Goal: Book appointment/travel/reservation

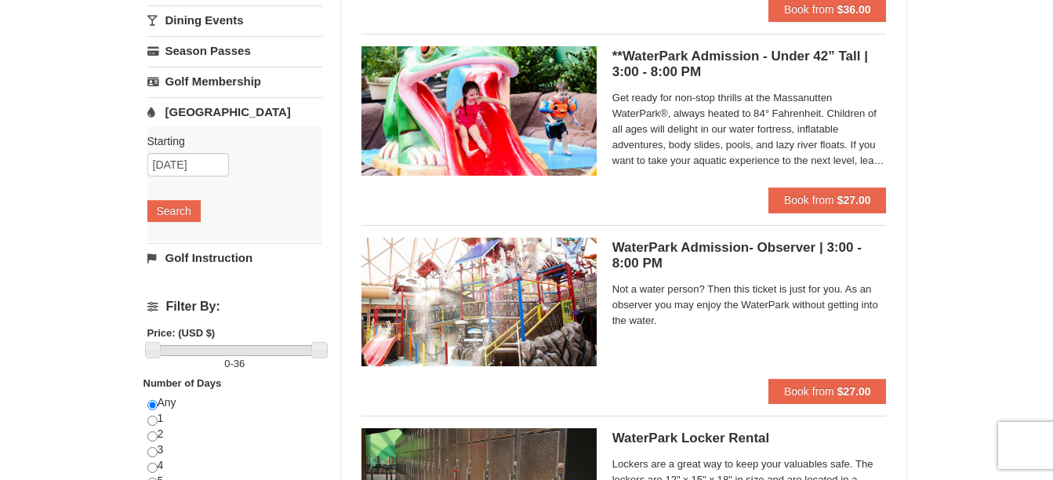
scroll to position [235, 0]
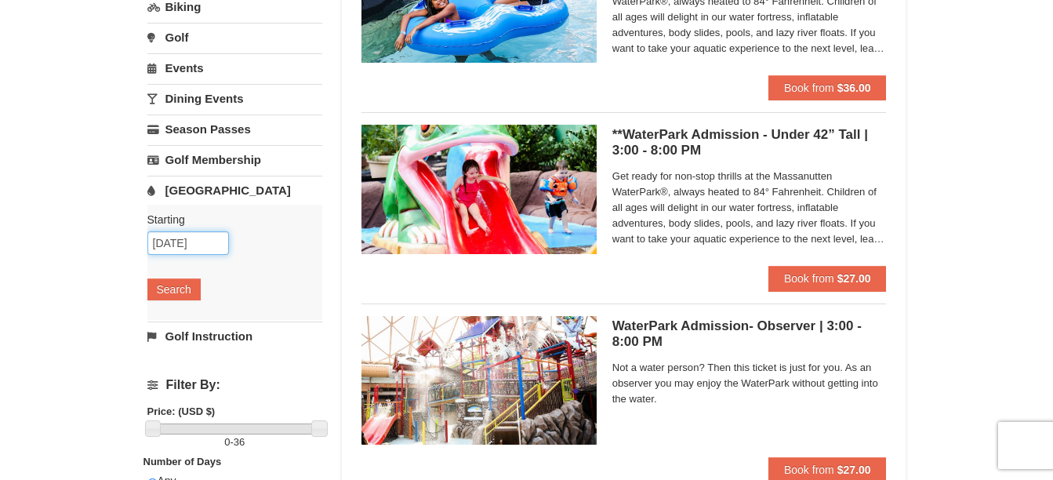
click at [180, 247] on input "09/08/2025" at bounding box center [188, 243] width 82 height 24
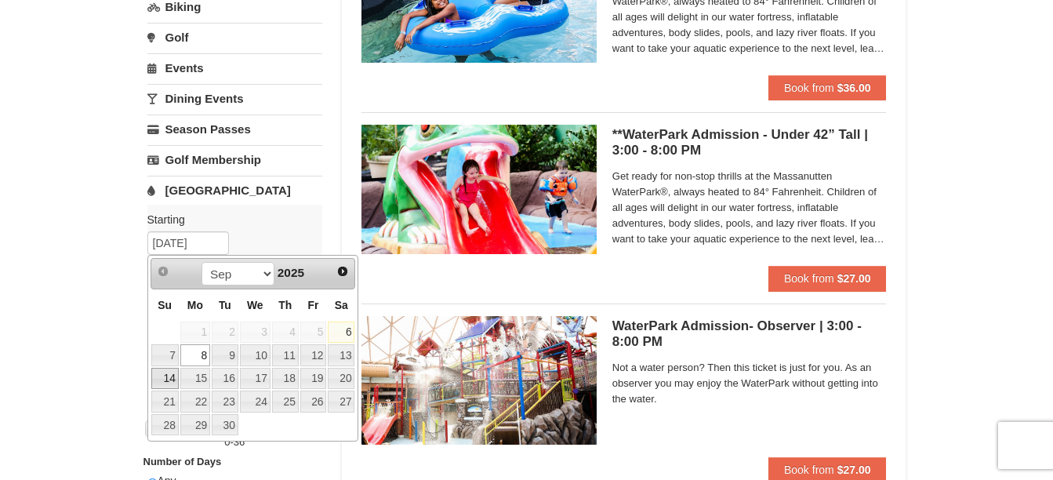
click at [165, 375] on link "14" at bounding box center [164, 379] width 27 height 22
type input "09/14/2025"
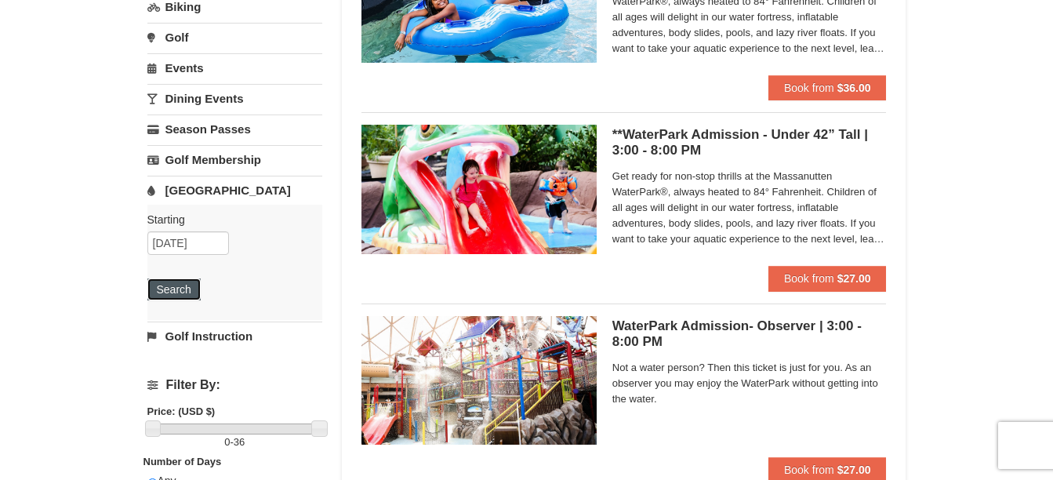
click at [176, 288] on button "Search" at bounding box center [173, 289] width 53 height 22
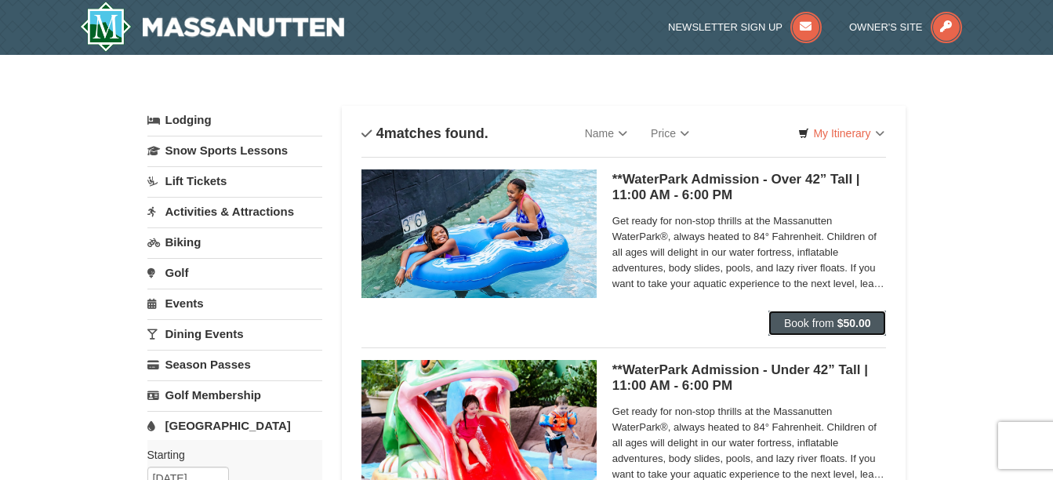
click at [833, 321] on span "Book from" at bounding box center [809, 323] width 50 height 13
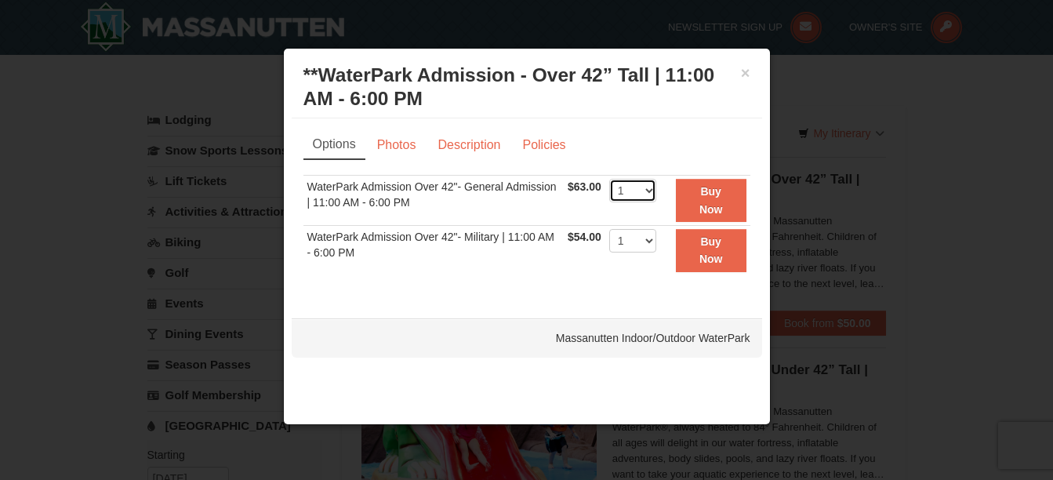
click at [651, 193] on select "1 2 3 4 5 6 7 8 9 10 11 12 13 14 15 16 17 18 19 20 21 22" at bounding box center [632, 191] width 47 height 24
select select "2"
click at [609, 179] on select "1 2 3 4 5 6 7 8 9 10 11 12 13 14 15 16 17 18 19 20 21 22" at bounding box center [632, 191] width 47 height 24
click at [717, 190] on strong "Buy Now" at bounding box center [711, 200] width 24 height 30
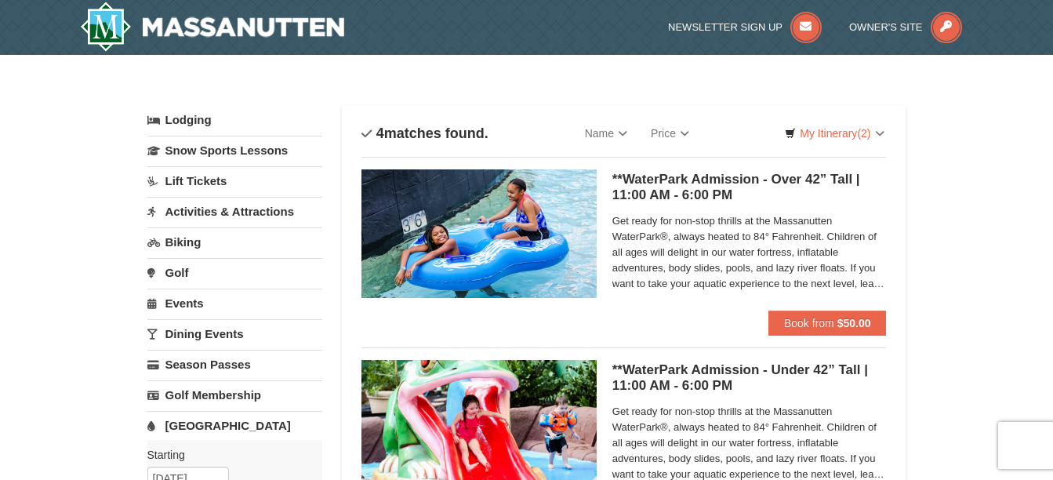
click at [197, 118] on link "Lodging" at bounding box center [234, 120] width 175 height 28
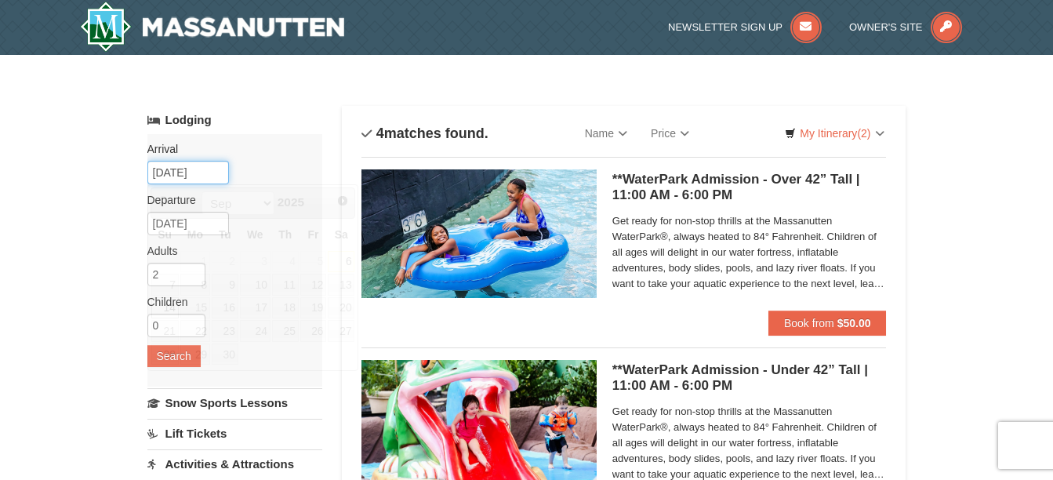
click at [204, 169] on input "09/14/2025" at bounding box center [188, 173] width 82 height 24
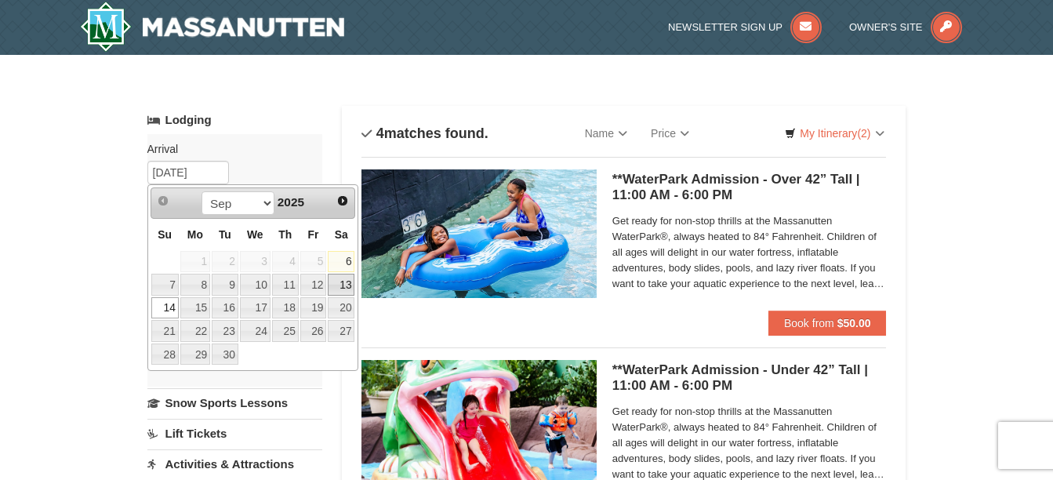
click at [351, 281] on link "13" at bounding box center [341, 285] width 27 height 22
type input "[DATE]"
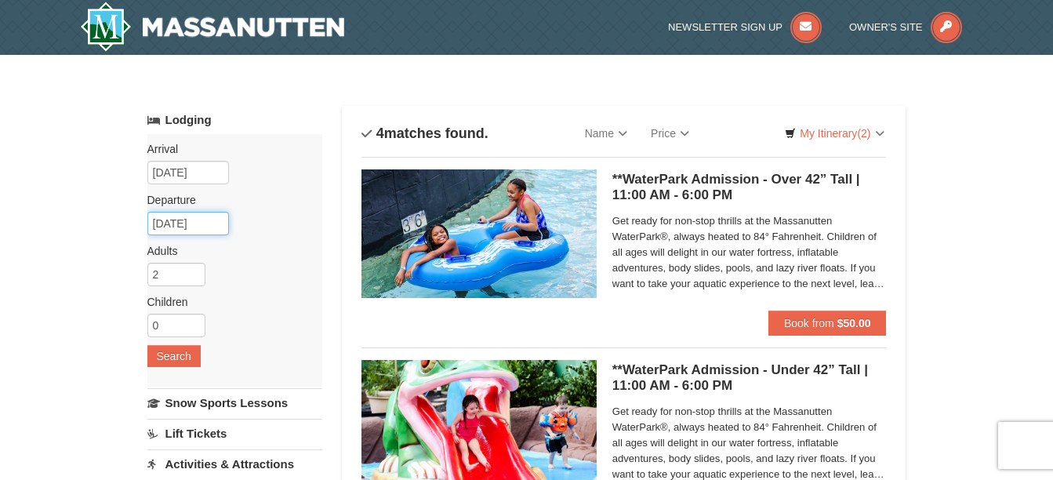
click at [175, 226] on input "09/16/2025" at bounding box center [188, 224] width 82 height 24
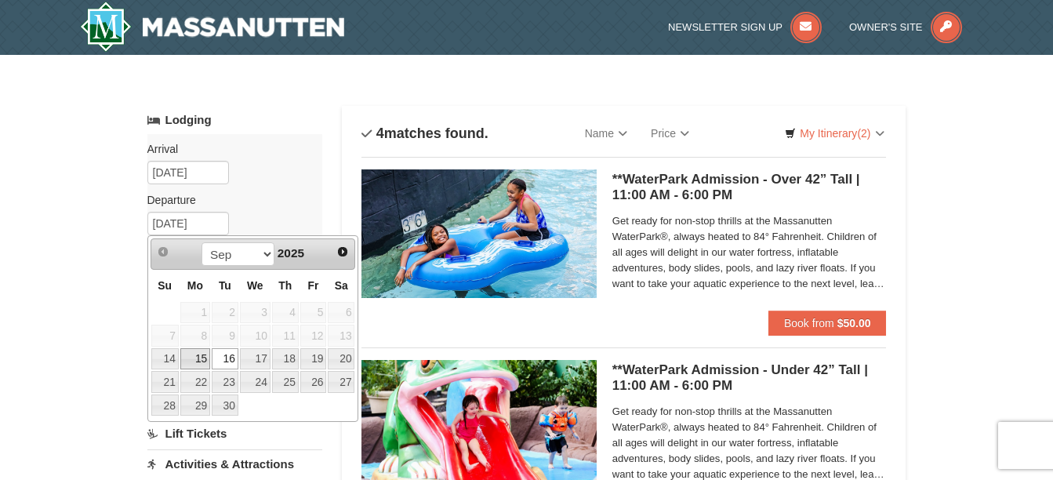
click at [197, 357] on link "15" at bounding box center [195, 359] width 30 height 22
type input "[DATE]"
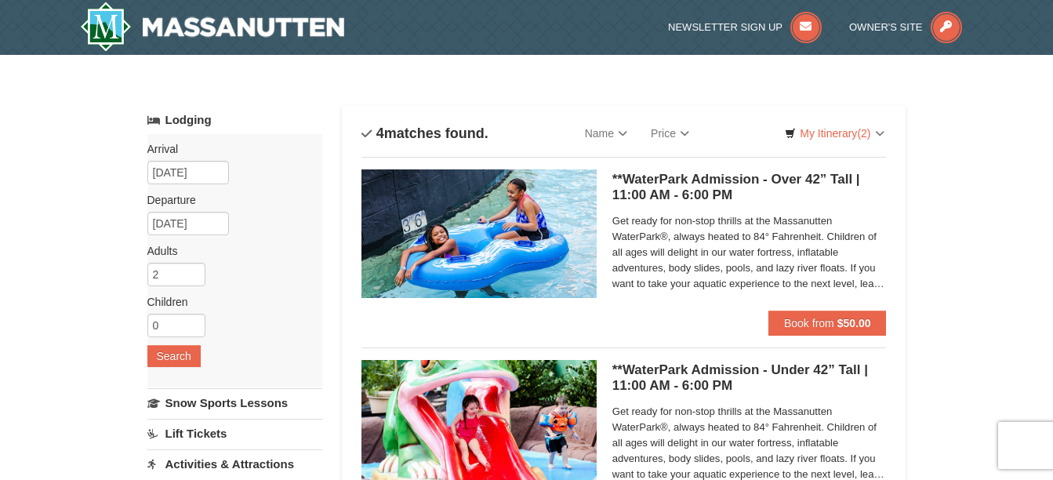
scroll to position [78, 0]
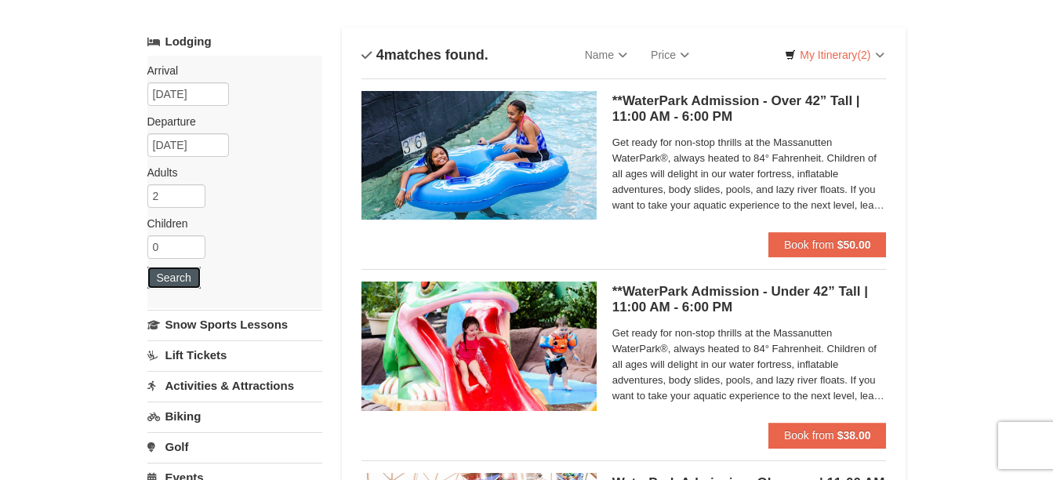
click at [170, 279] on button "Search" at bounding box center [173, 278] width 53 height 22
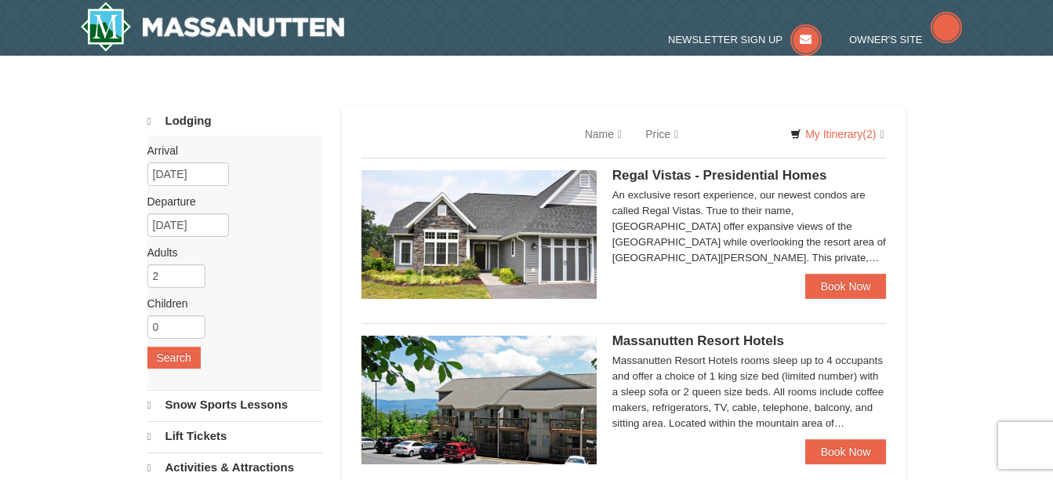
select select "9"
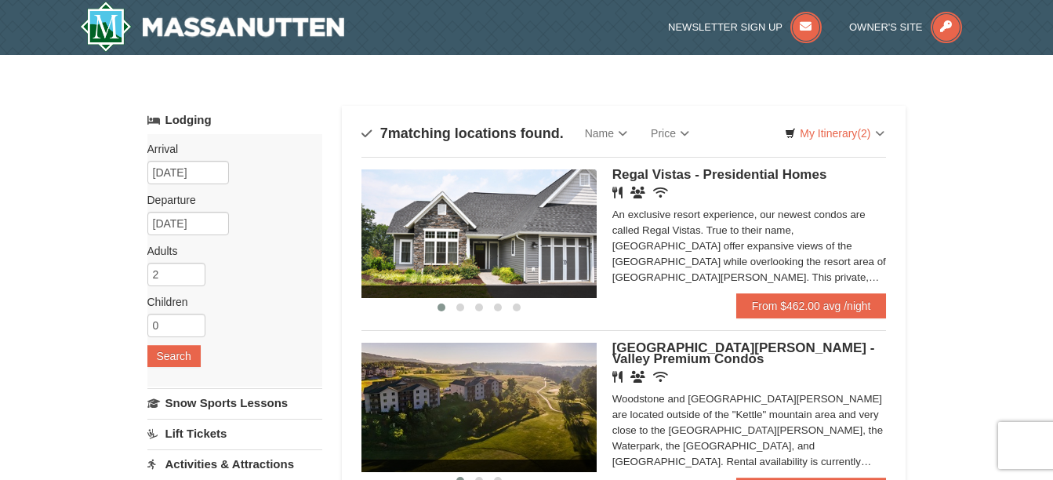
click at [804, 270] on div "An exclusive resort experience, our newest condos are called Regal Vistas. True…" at bounding box center [749, 246] width 274 height 78
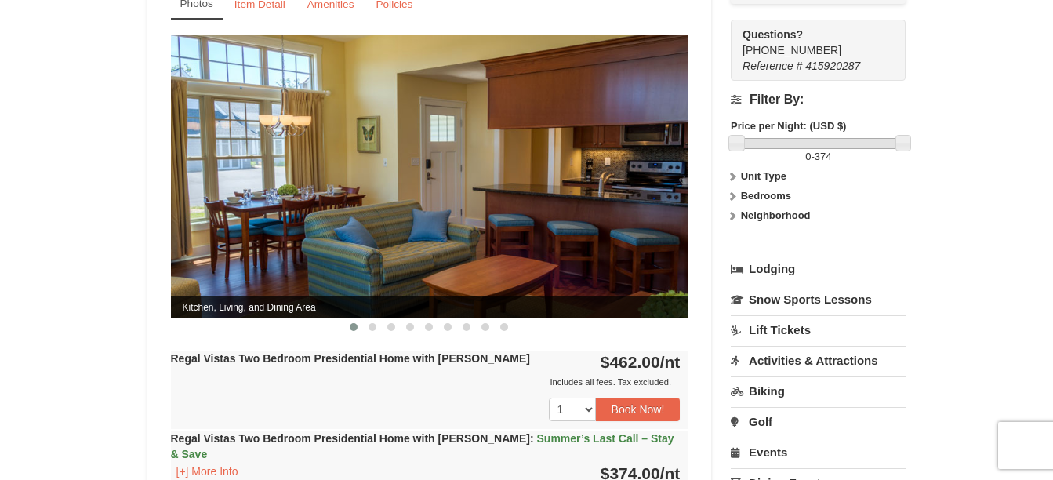
scroll to position [627, 0]
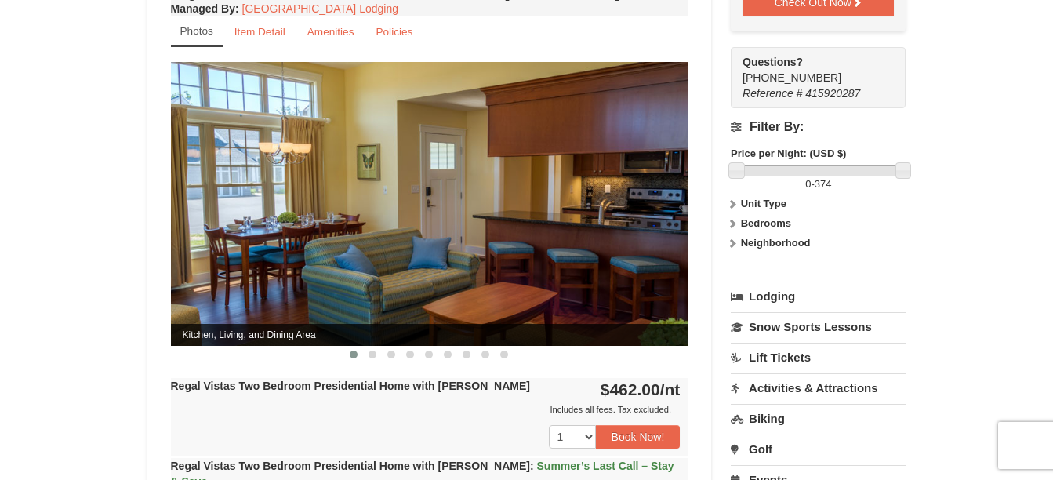
click at [619, 206] on img at bounding box center [429, 203] width 517 height 283
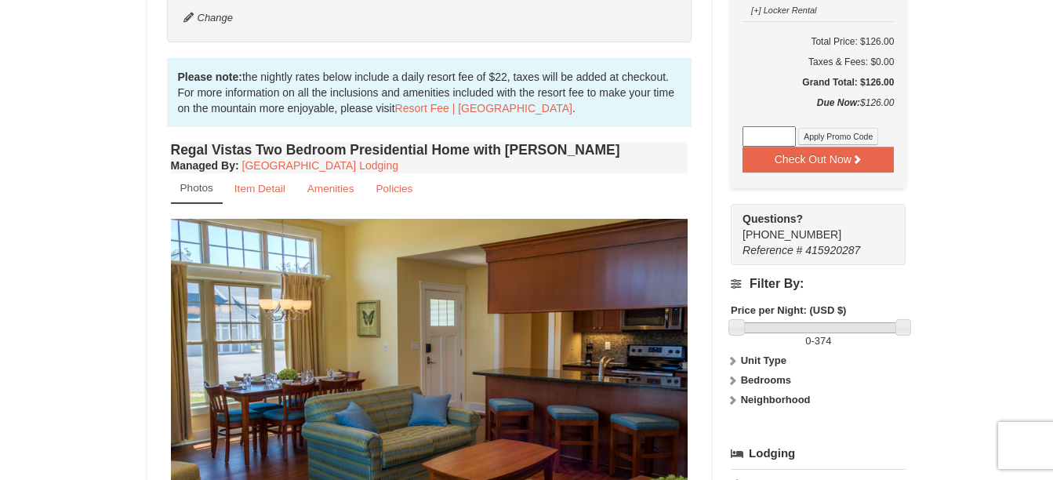
scroll to position [549, 0]
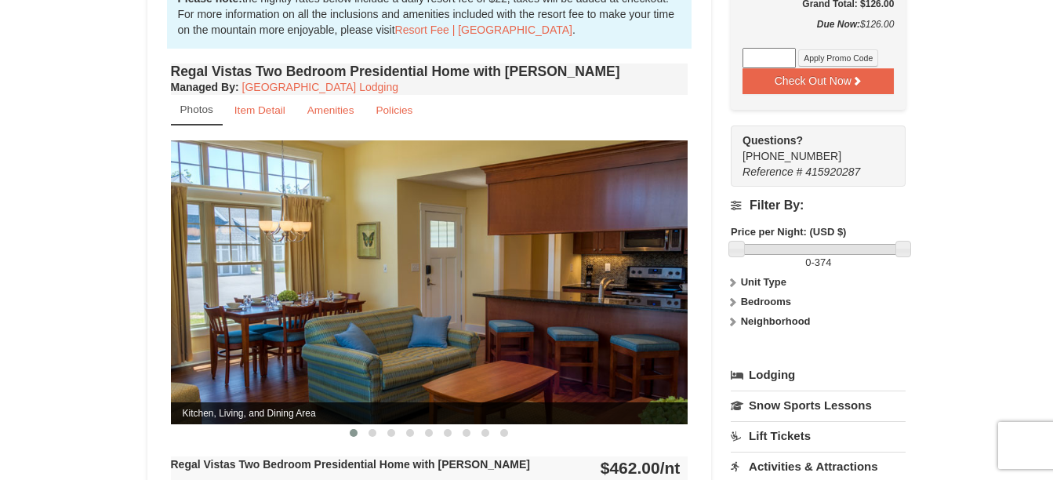
click at [673, 270] on img at bounding box center [429, 281] width 517 height 283
click at [680, 273] on img at bounding box center [429, 281] width 517 height 283
click at [268, 104] on small "Item Detail" at bounding box center [259, 110] width 51 height 12
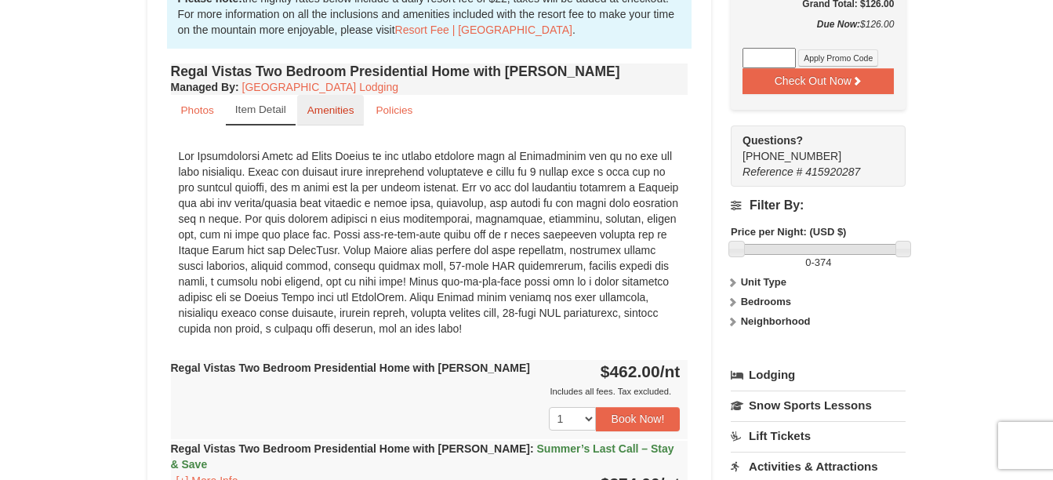
click at [335, 104] on small "Amenities" at bounding box center [330, 110] width 47 height 12
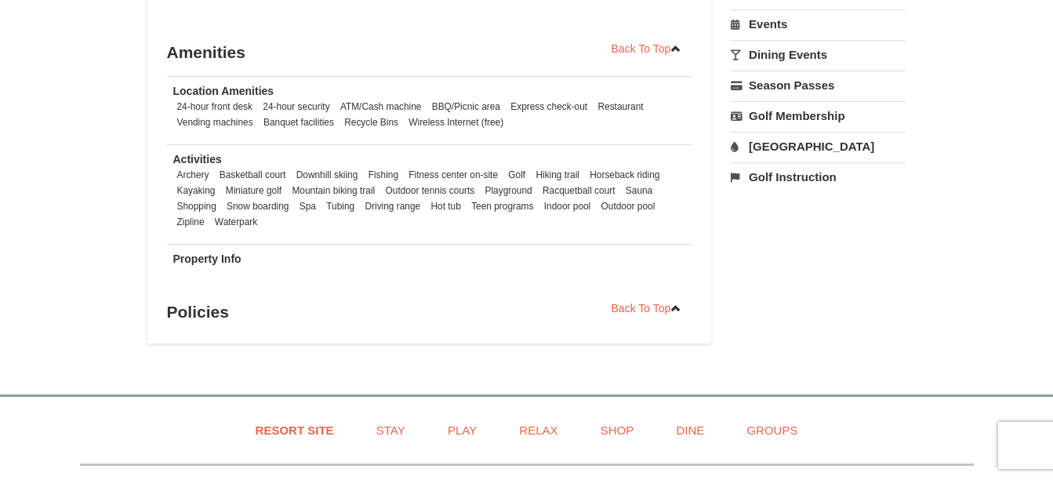
scroll to position [1097, 0]
